Goal: Use online tool/utility: Utilize a website feature to perform a specific function

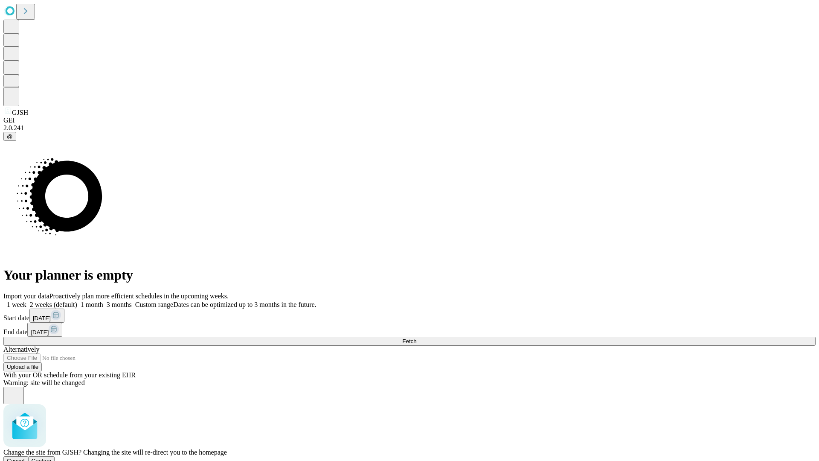
click at [52, 457] on span "Confirm" at bounding box center [42, 460] width 20 height 6
click at [77, 301] on label "2 weeks (default)" at bounding box center [51, 304] width 51 height 7
click at [417, 338] on span "Fetch" at bounding box center [409, 341] width 14 height 6
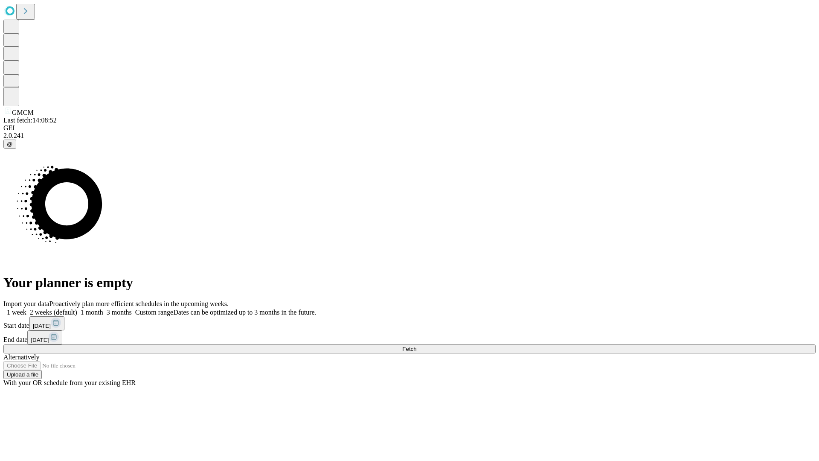
click at [417, 346] on span "Fetch" at bounding box center [409, 349] width 14 height 6
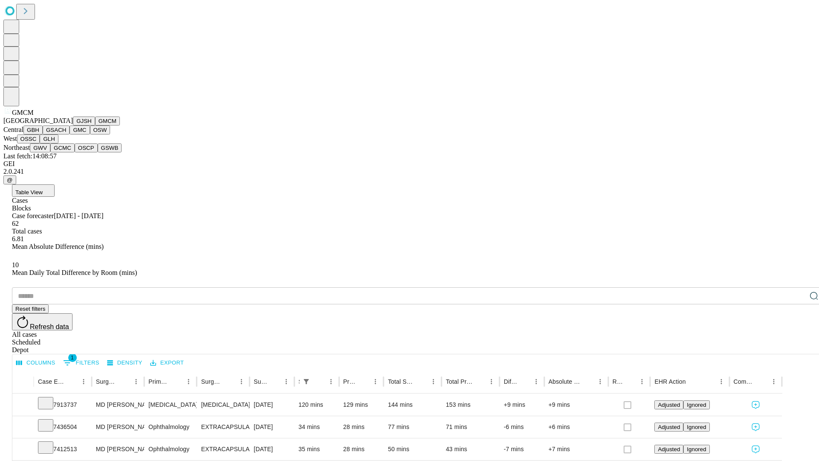
click at [43, 134] on button "GBH" at bounding box center [32, 129] width 19 height 9
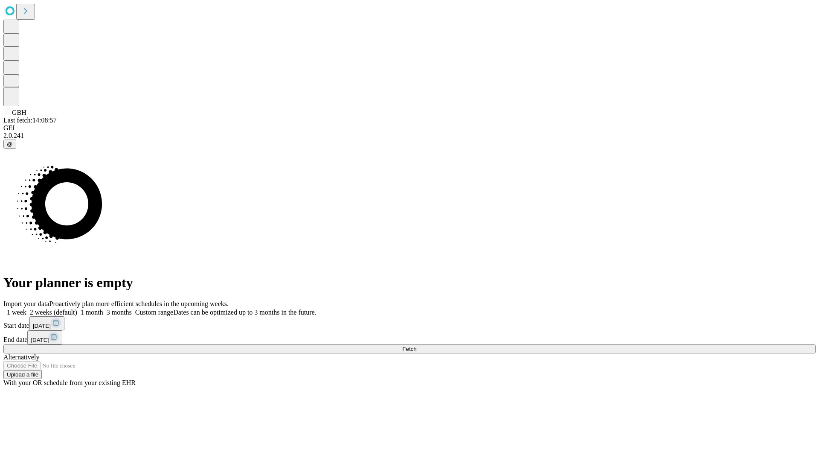
click at [77, 309] on label "2 weeks (default)" at bounding box center [51, 312] width 51 height 7
click at [417, 346] on span "Fetch" at bounding box center [409, 349] width 14 height 6
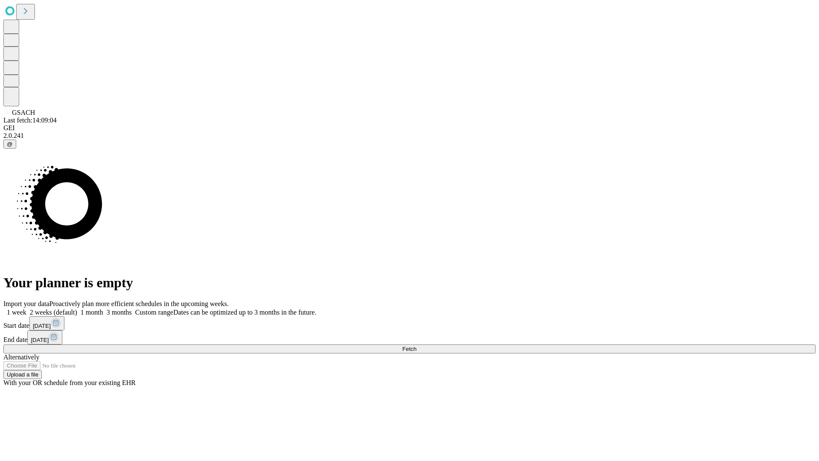
click at [77, 309] on label "2 weeks (default)" at bounding box center [51, 312] width 51 height 7
click at [417, 346] on span "Fetch" at bounding box center [409, 349] width 14 height 6
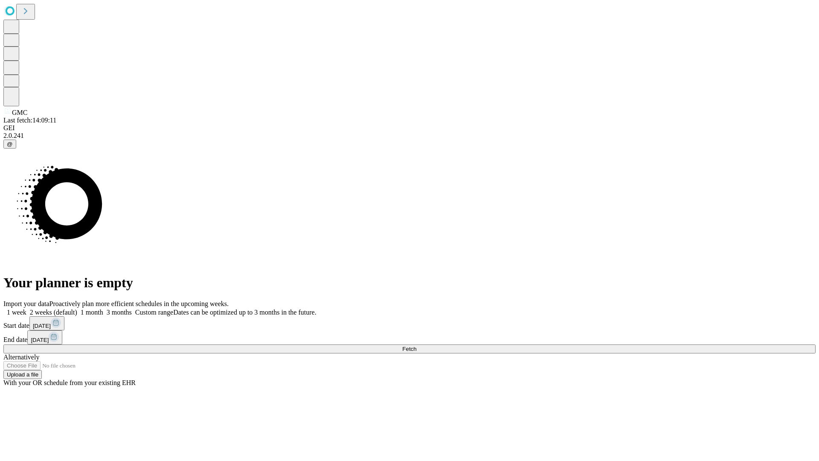
click at [77, 309] on label "2 weeks (default)" at bounding box center [51, 312] width 51 height 7
click at [417, 346] on span "Fetch" at bounding box center [409, 349] width 14 height 6
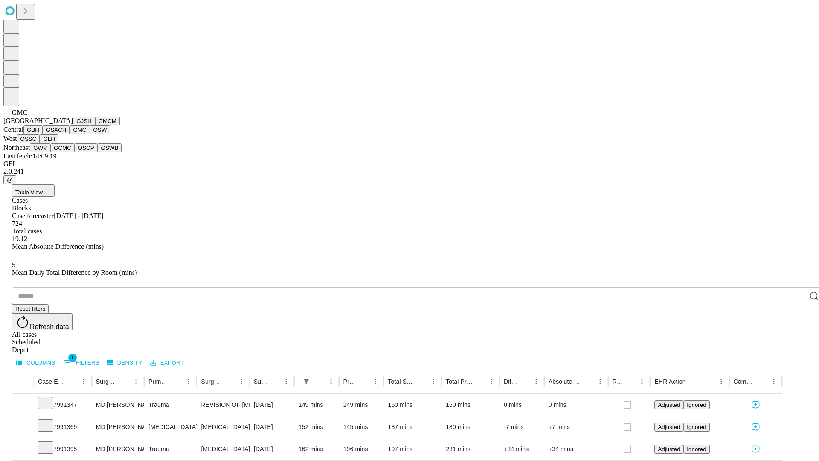
click at [90, 134] on button "OSW" at bounding box center [100, 129] width 20 height 9
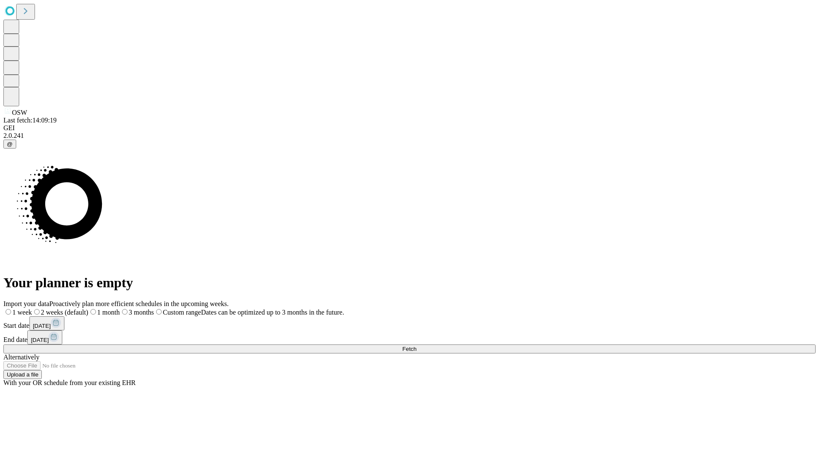
click at [88, 309] on label "2 weeks (default)" at bounding box center [60, 312] width 56 height 7
click at [417, 346] on span "Fetch" at bounding box center [409, 349] width 14 height 6
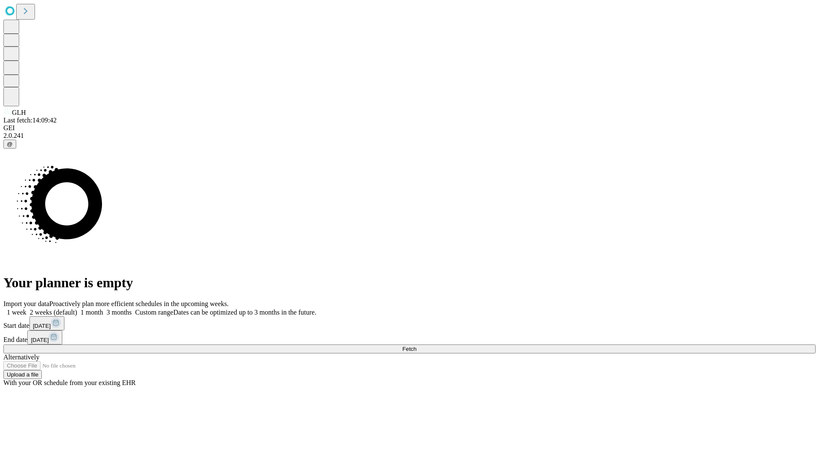
click at [417, 346] on span "Fetch" at bounding box center [409, 349] width 14 height 6
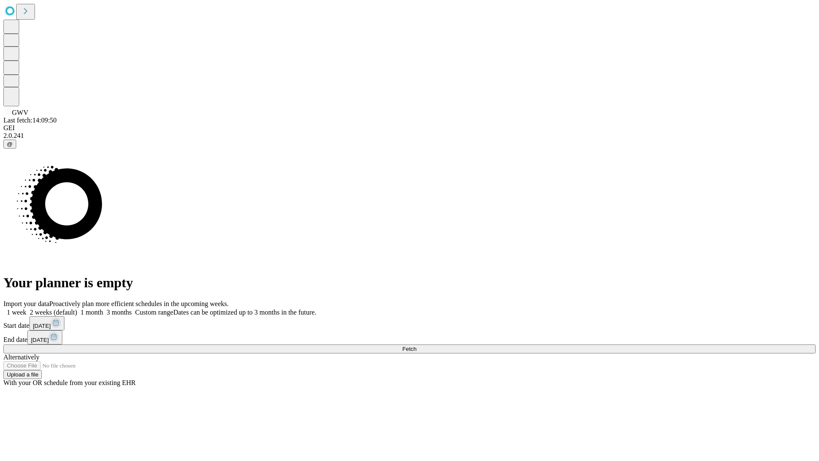
click at [77, 309] on label "2 weeks (default)" at bounding box center [51, 312] width 51 height 7
click at [417, 346] on span "Fetch" at bounding box center [409, 349] width 14 height 6
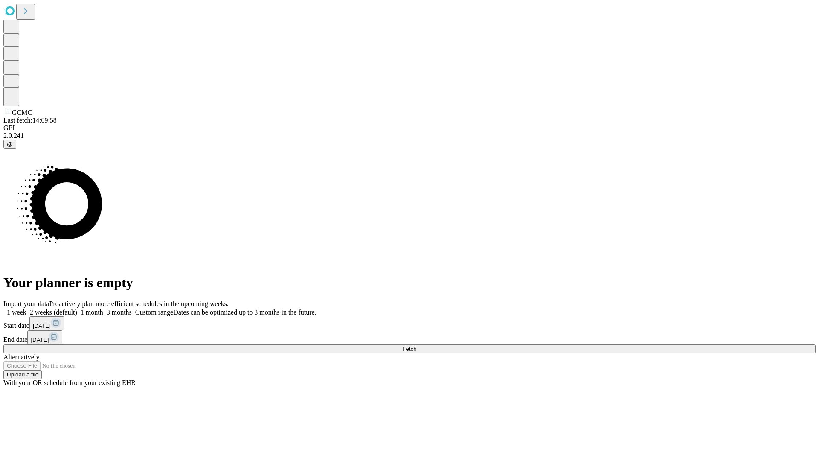
click at [77, 309] on label "2 weeks (default)" at bounding box center [51, 312] width 51 height 7
click at [417, 346] on span "Fetch" at bounding box center [409, 349] width 14 height 6
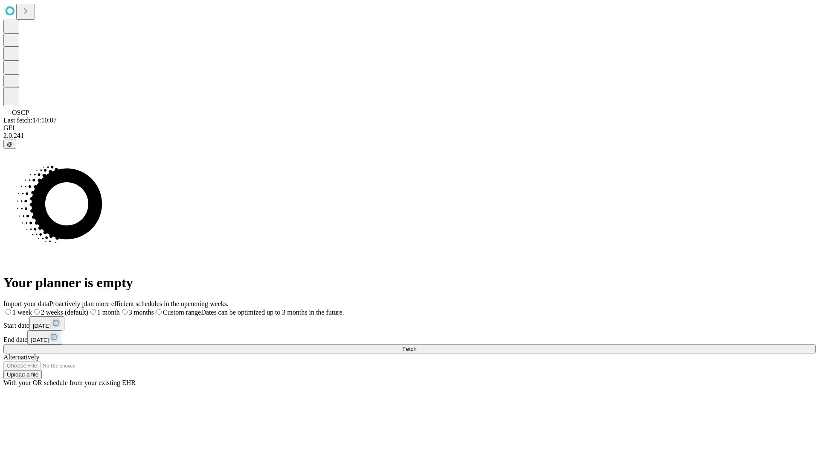
click at [88, 309] on label "2 weeks (default)" at bounding box center [60, 312] width 56 height 7
click at [417, 346] on span "Fetch" at bounding box center [409, 349] width 14 height 6
